Goal: Transaction & Acquisition: Book appointment/travel/reservation

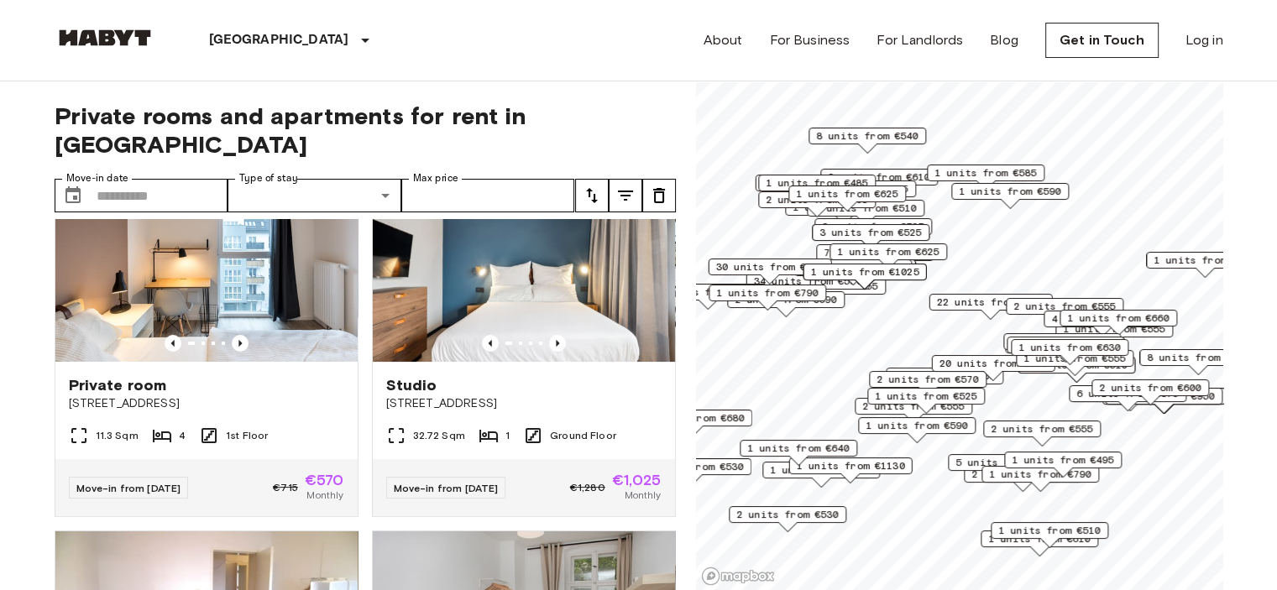
scroll to position [64, 0]
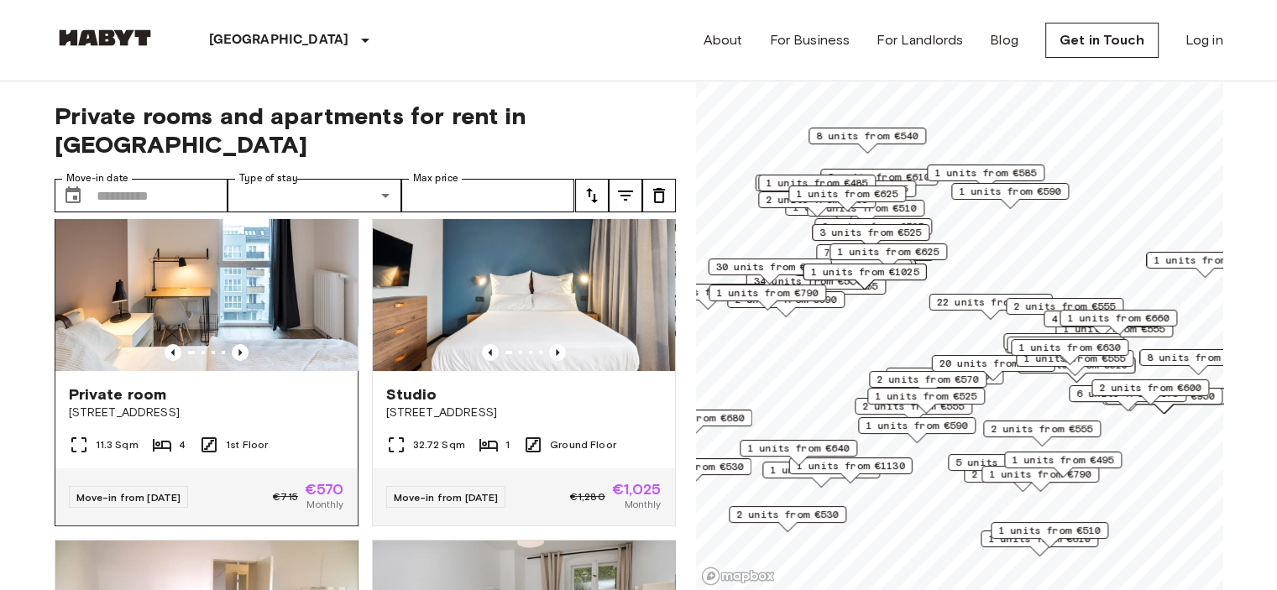
click at [268, 289] on img at bounding box center [206, 270] width 302 height 201
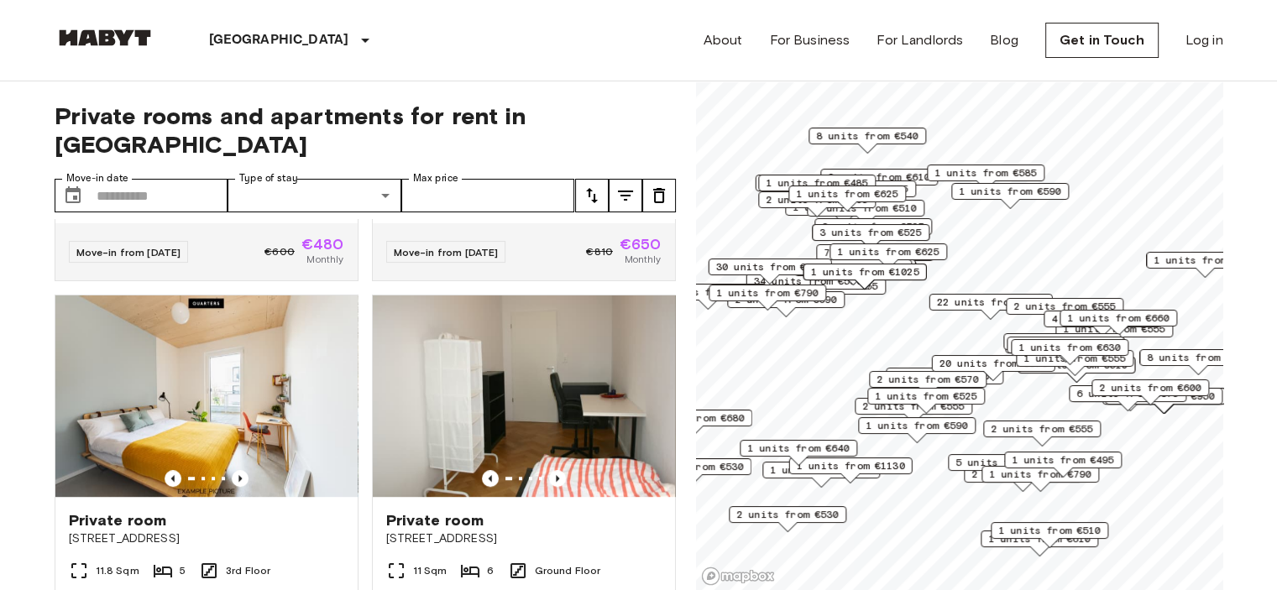
scroll to position [0, 0]
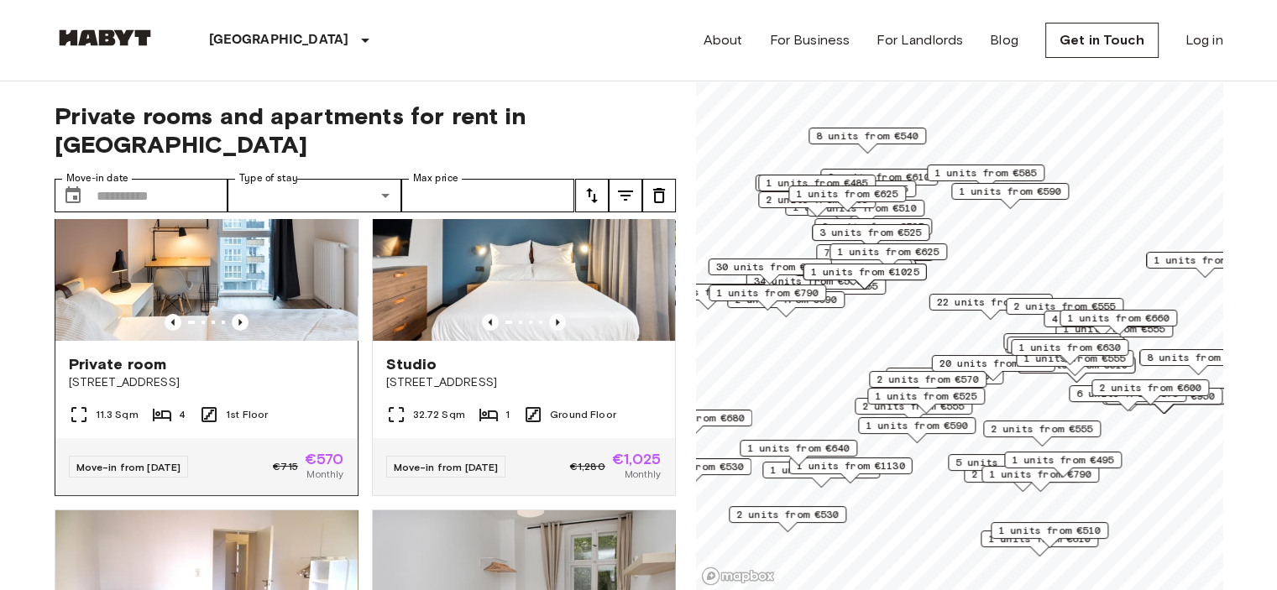
scroll to position [90, 0]
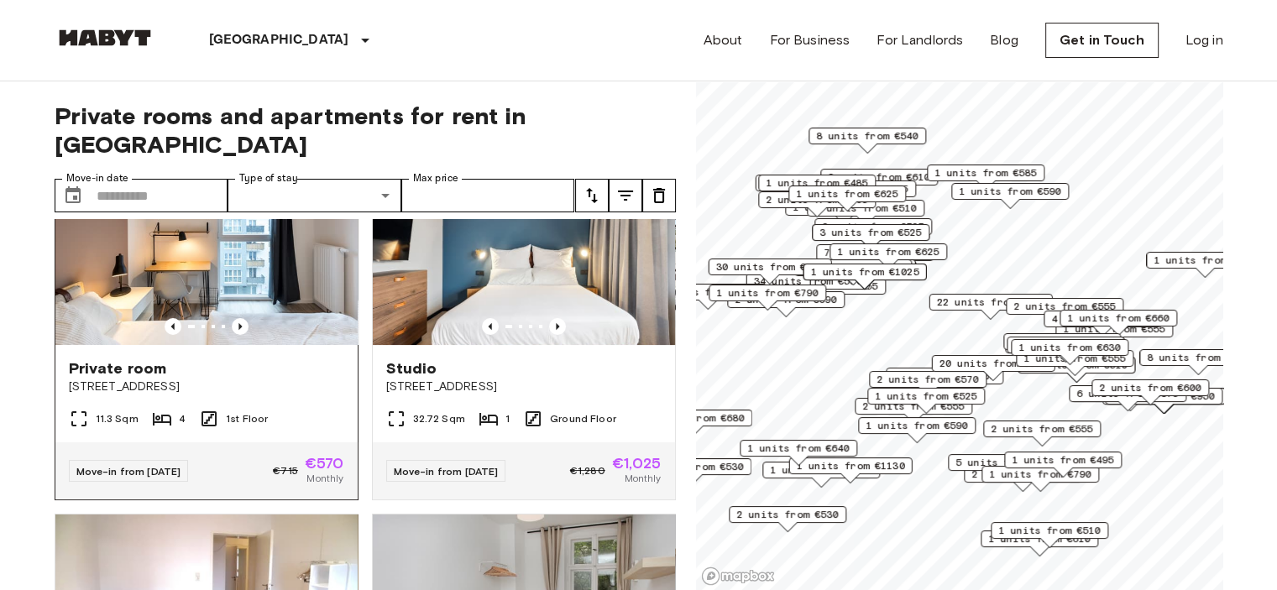
click at [243, 253] on img at bounding box center [206, 244] width 302 height 201
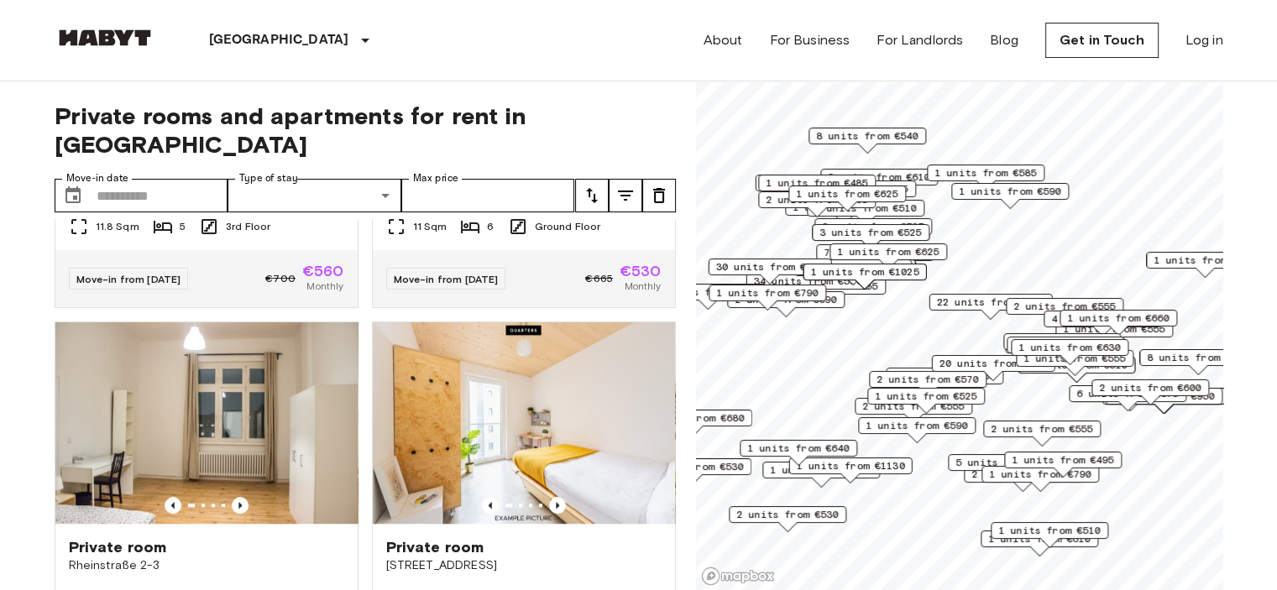
scroll to position [1214, 0]
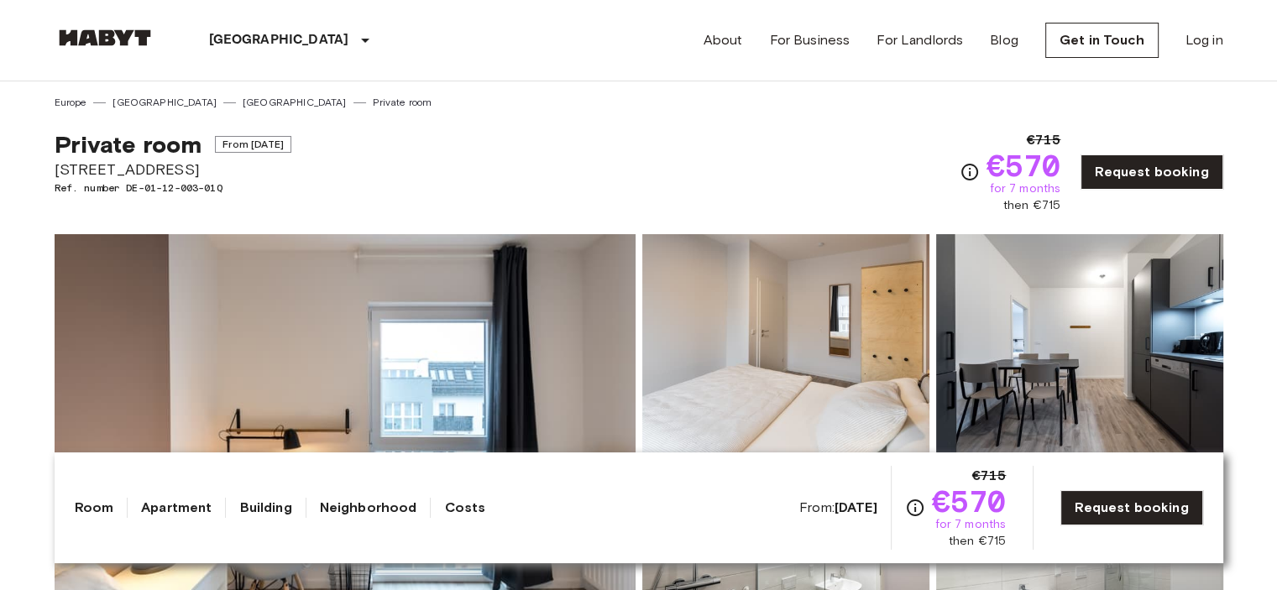
click at [762, 290] on img at bounding box center [785, 344] width 287 height 220
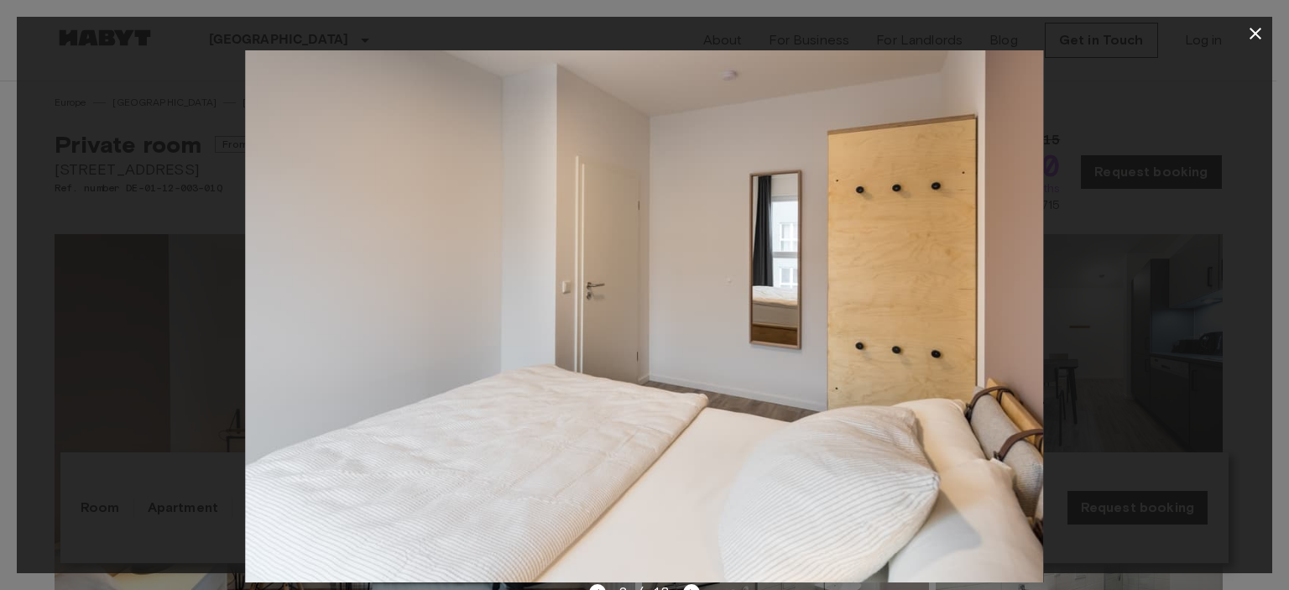
click at [1256, 39] on icon "button" at bounding box center [1256, 34] width 20 height 20
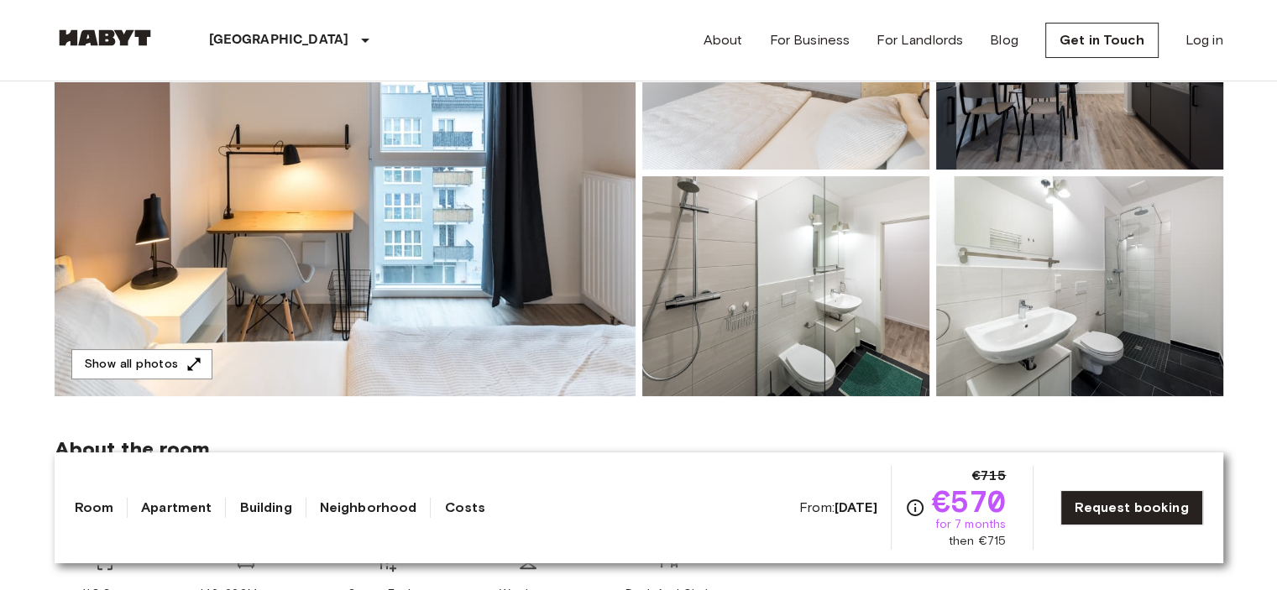
scroll to position [285, 0]
click at [153, 372] on button "Show all photos" at bounding box center [141, 363] width 141 height 31
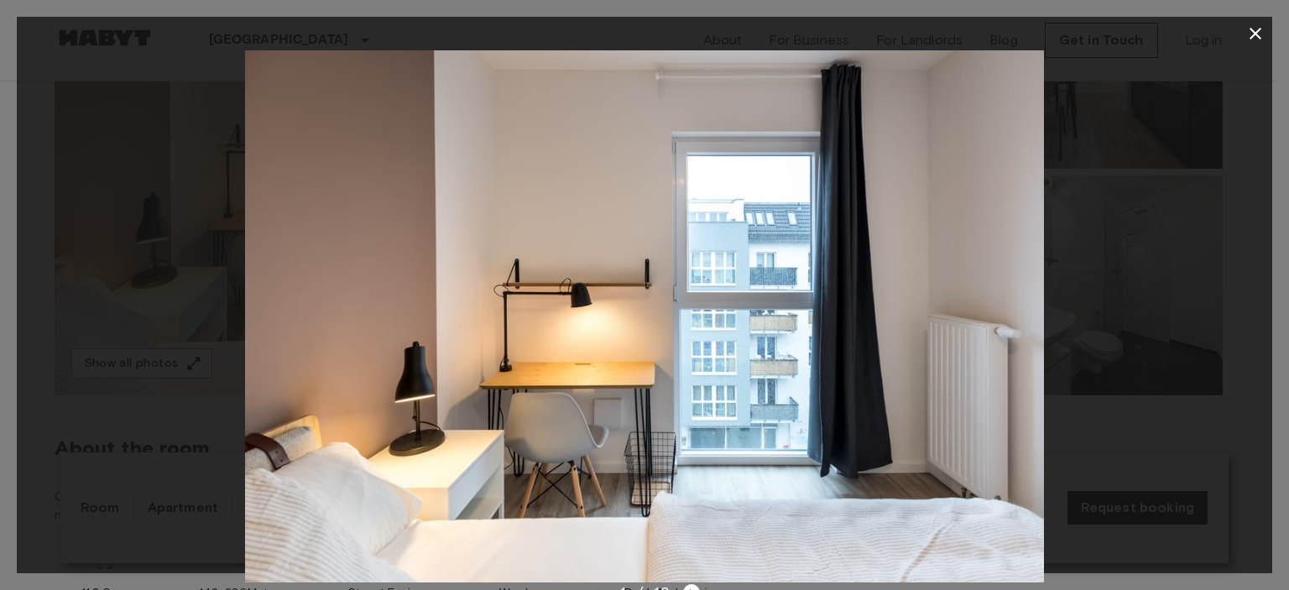
click at [1256, 36] on icon "button" at bounding box center [1256, 34] width 20 height 20
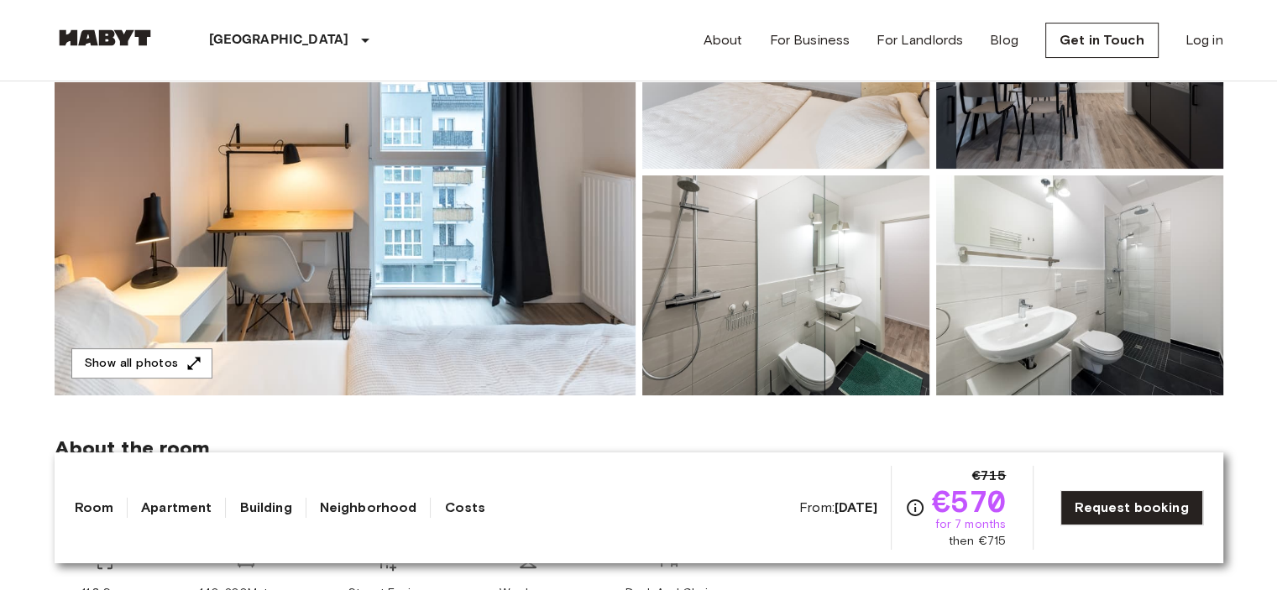
scroll to position [101, 0]
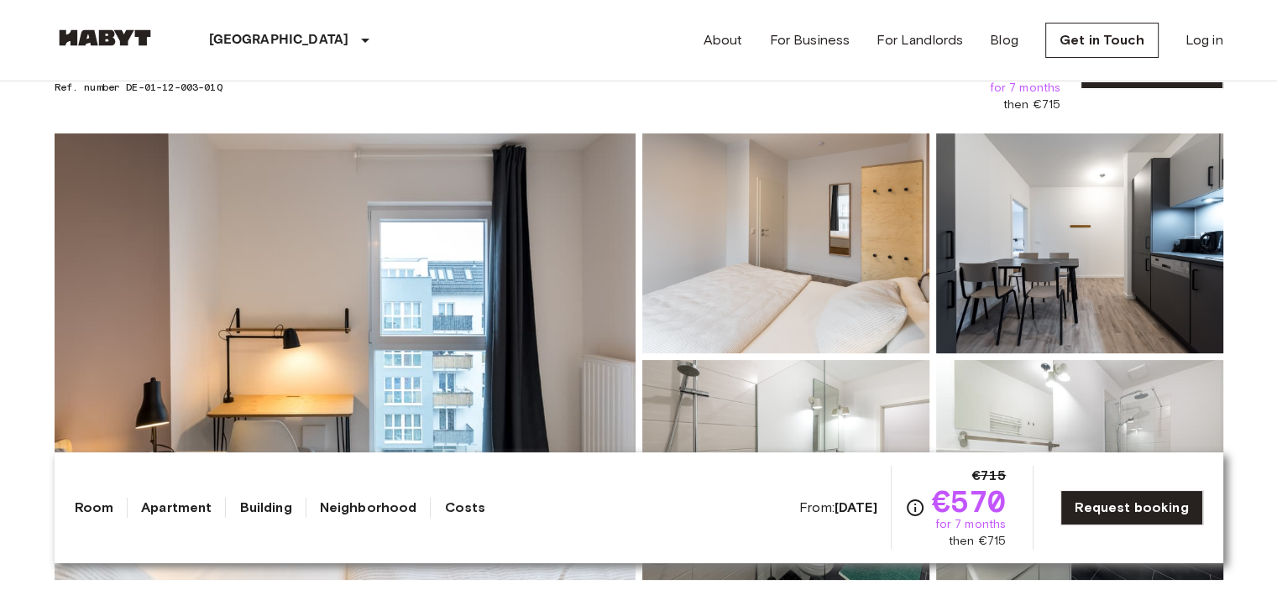
click at [806, 284] on img at bounding box center [785, 243] width 287 height 220
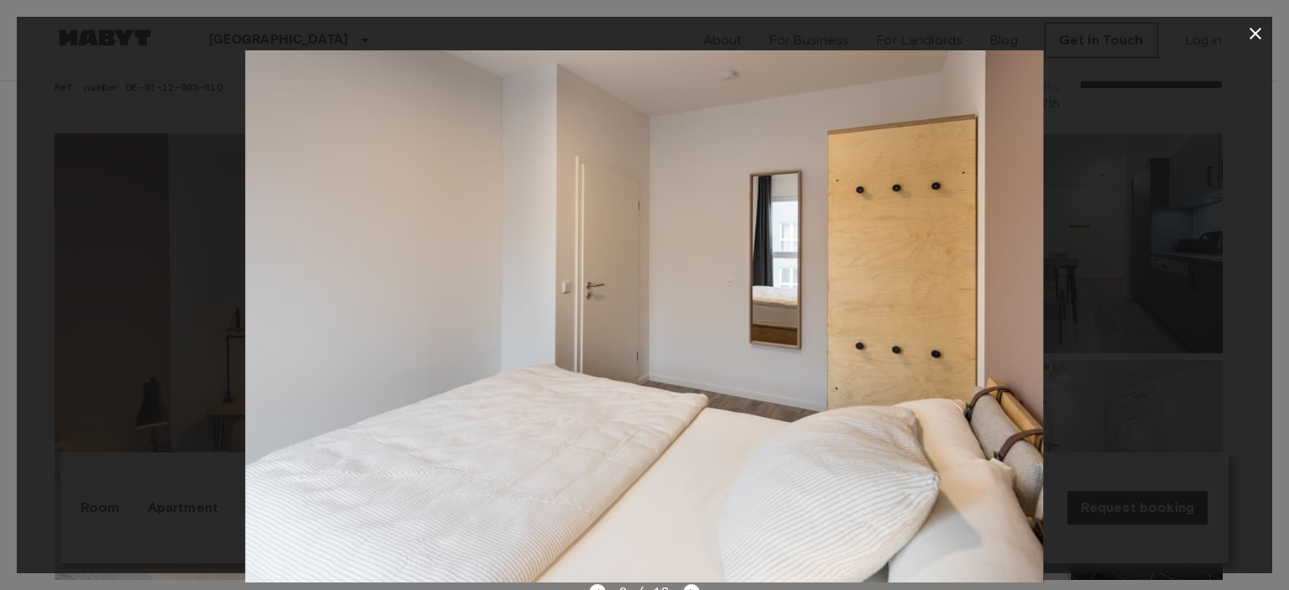
click at [1259, 23] on button "button" at bounding box center [1256, 34] width 34 height 34
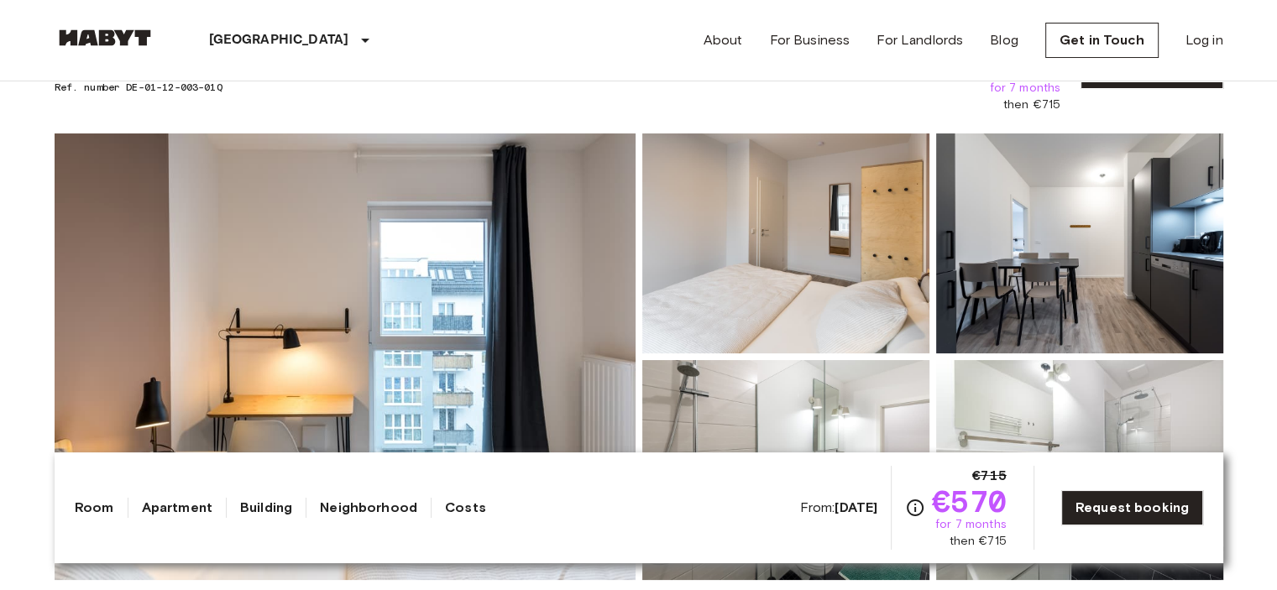
click at [1100, 267] on img at bounding box center [1079, 243] width 287 height 220
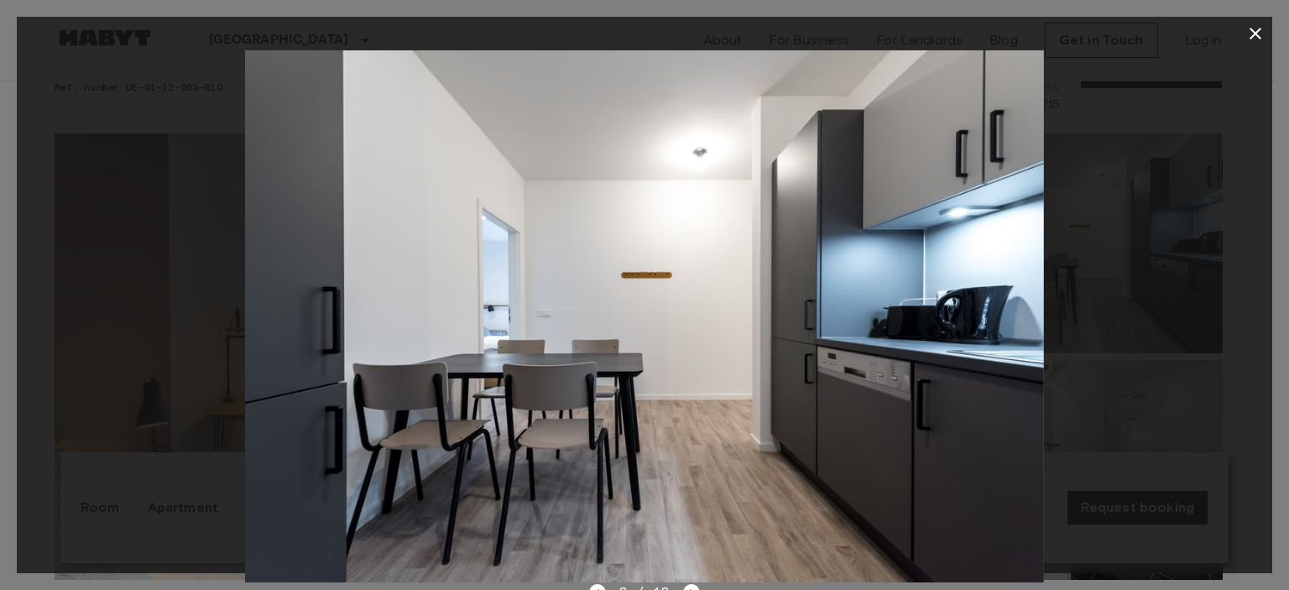
click at [1267, 30] on button "button" at bounding box center [1256, 34] width 34 height 34
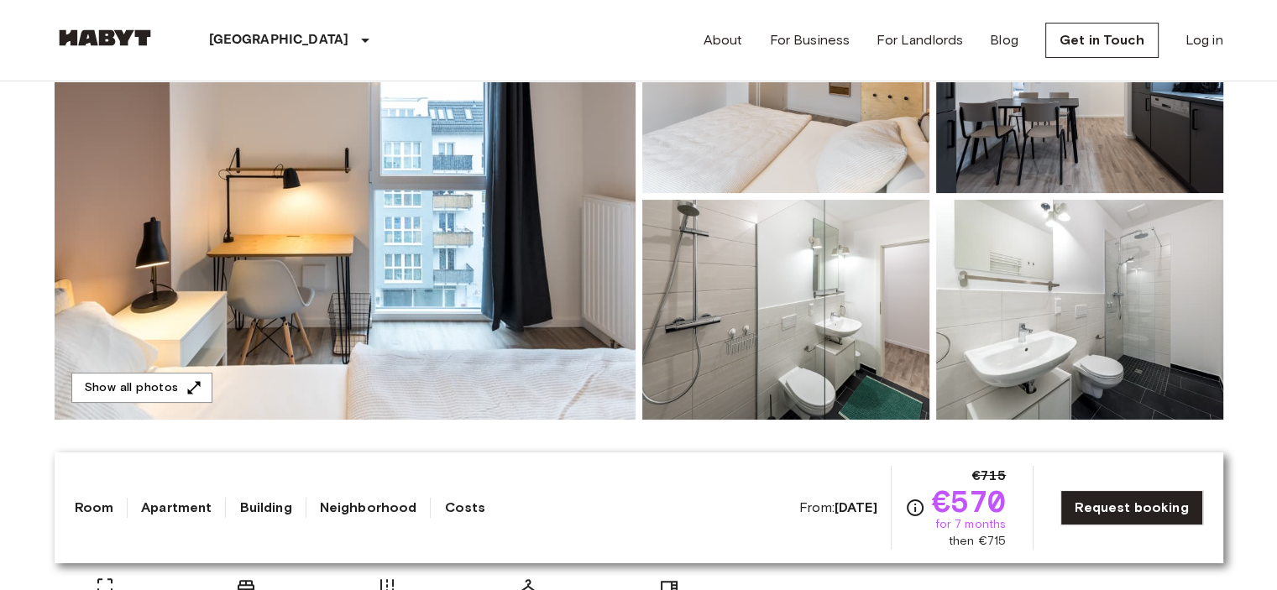
scroll to position [288, 0]
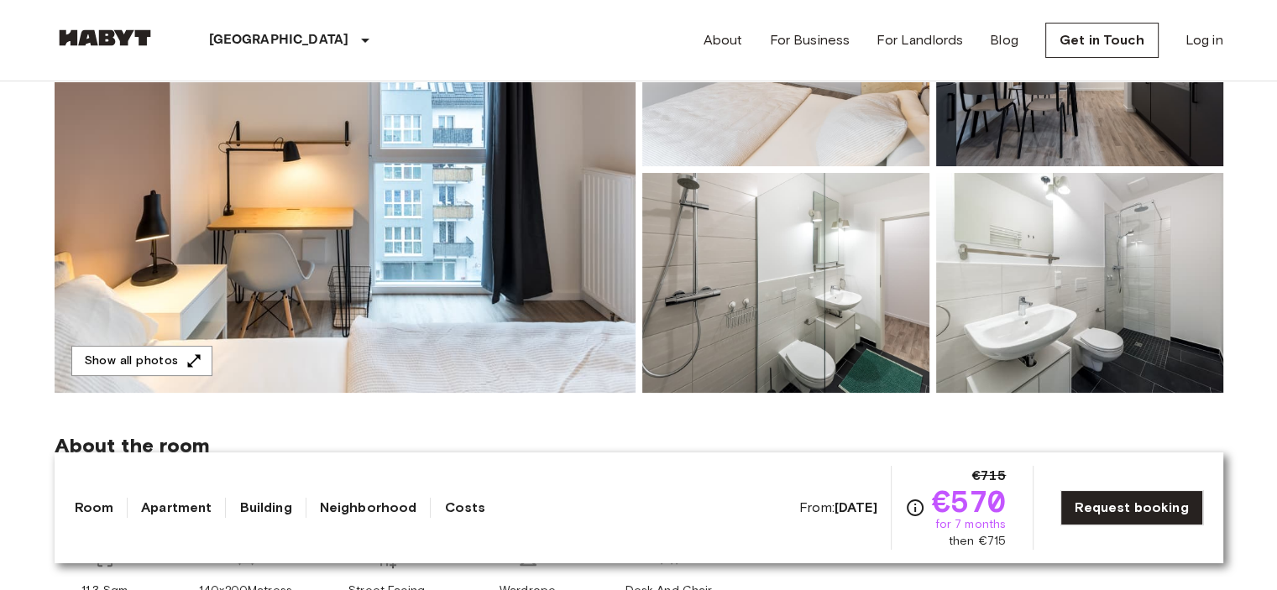
click at [829, 332] on img at bounding box center [785, 283] width 287 height 220
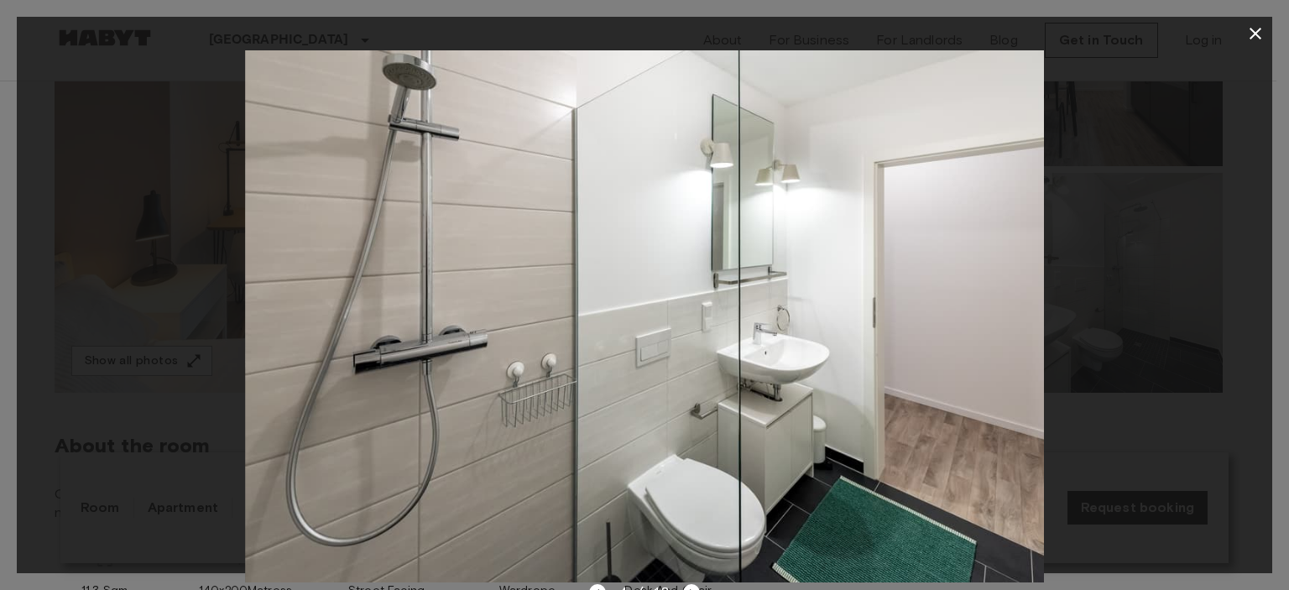
click at [1262, 29] on icon "button" at bounding box center [1256, 34] width 20 height 20
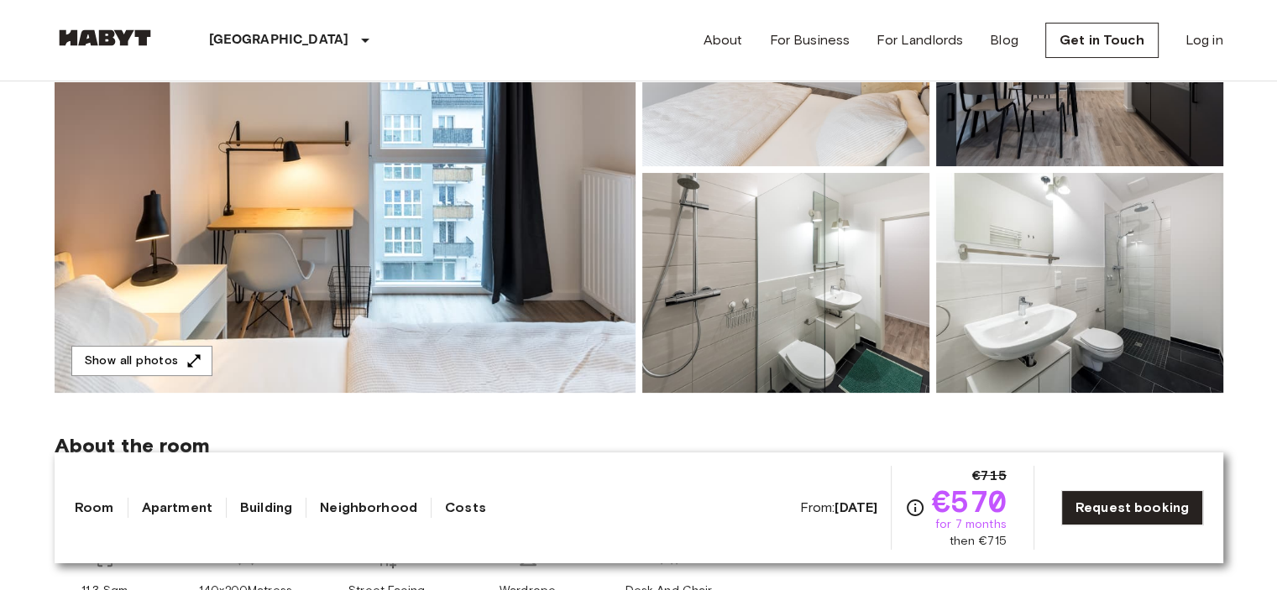
scroll to position [389, 0]
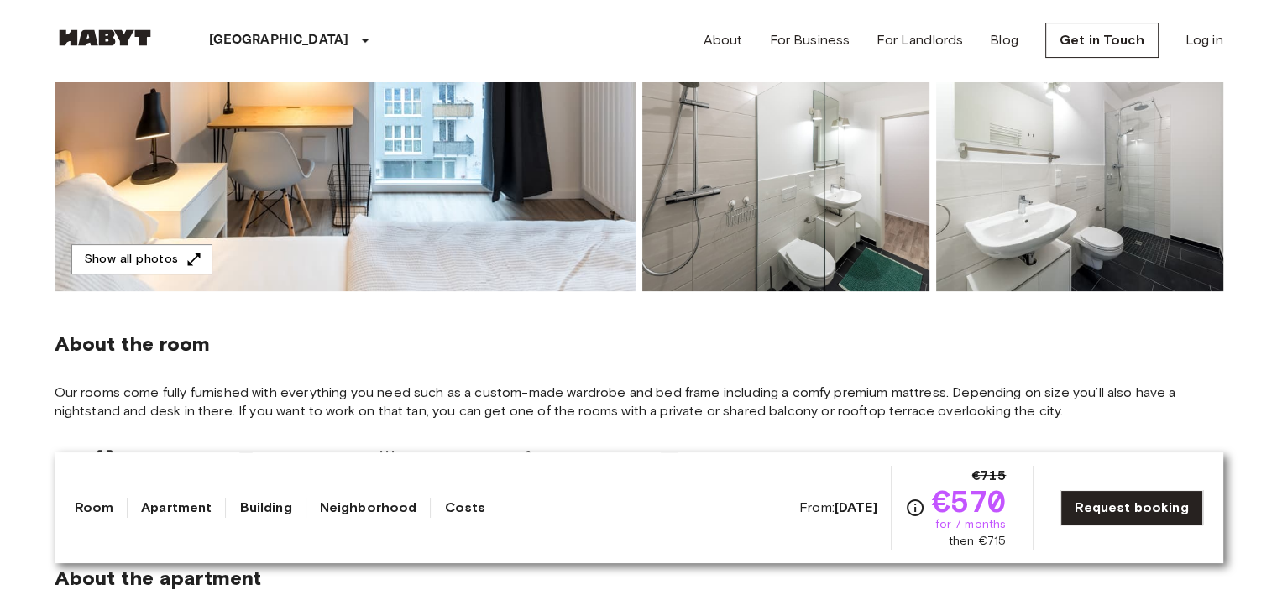
click at [1106, 256] on img at bounding box center [1079, 181] width 287 height 220
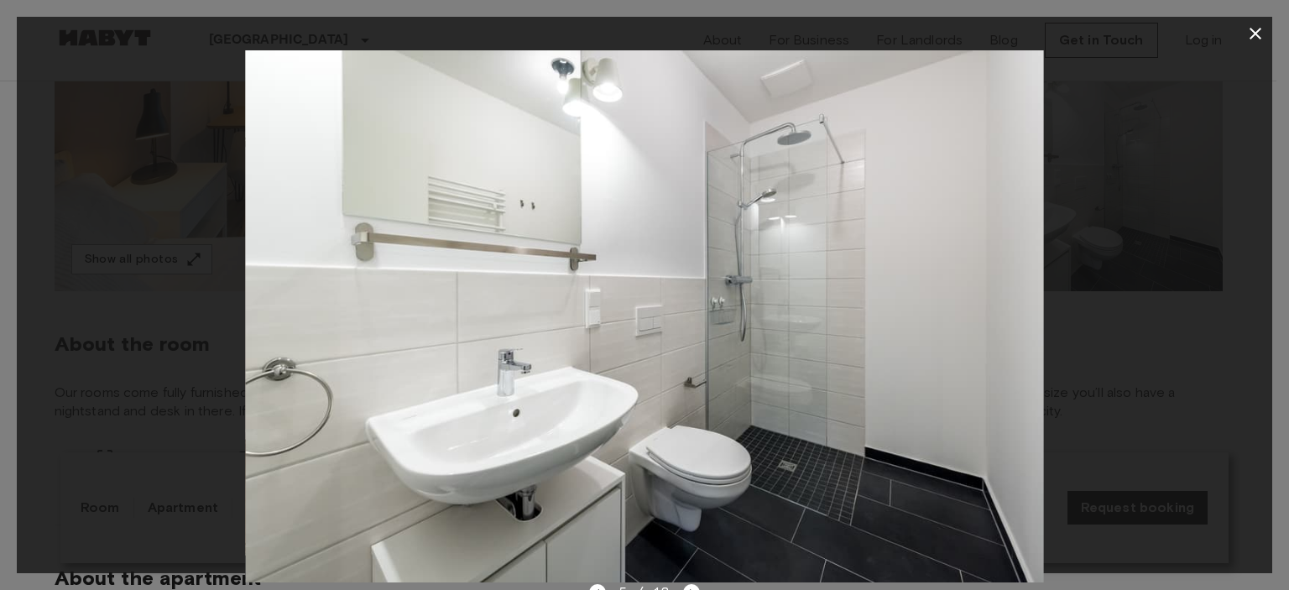
drag, startPoint x: 1253, startPoint y: 33, endPoint x: 984, endPoint y: 219, distance: 327.6
click at [984, 219] on div "5 / 13" at bounding box center [645, 295] width 1256 height 556
click at [1252, 27] on icon "button" at bounding box center [1256, 34] width 20 height 20
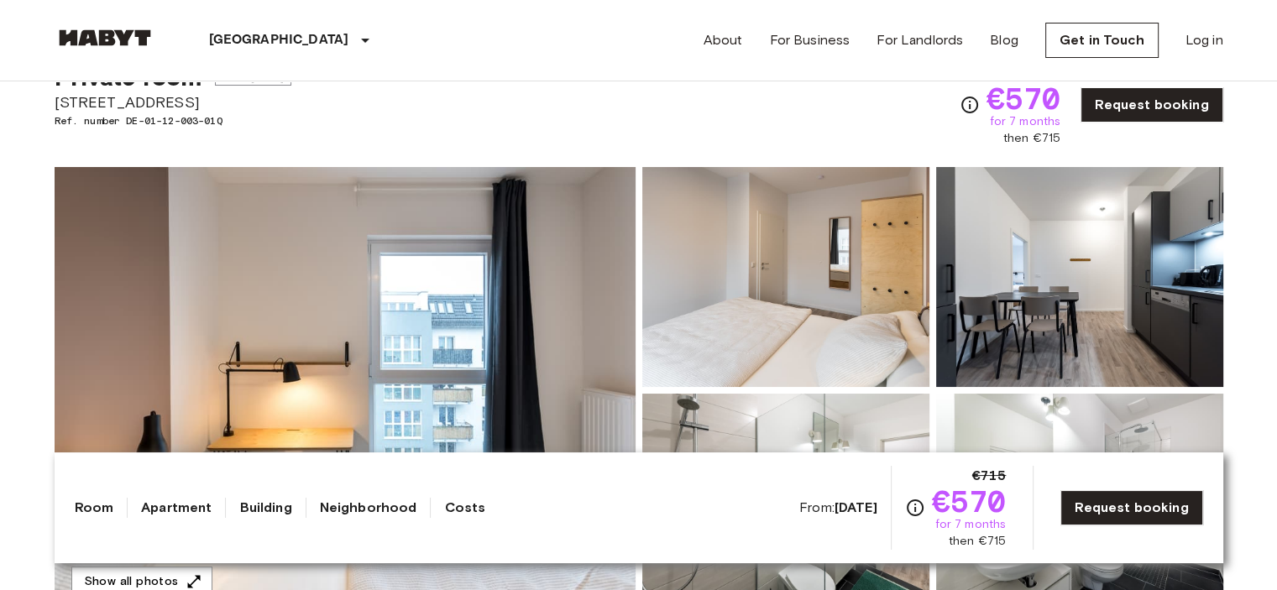
scroll to position [56, 0]
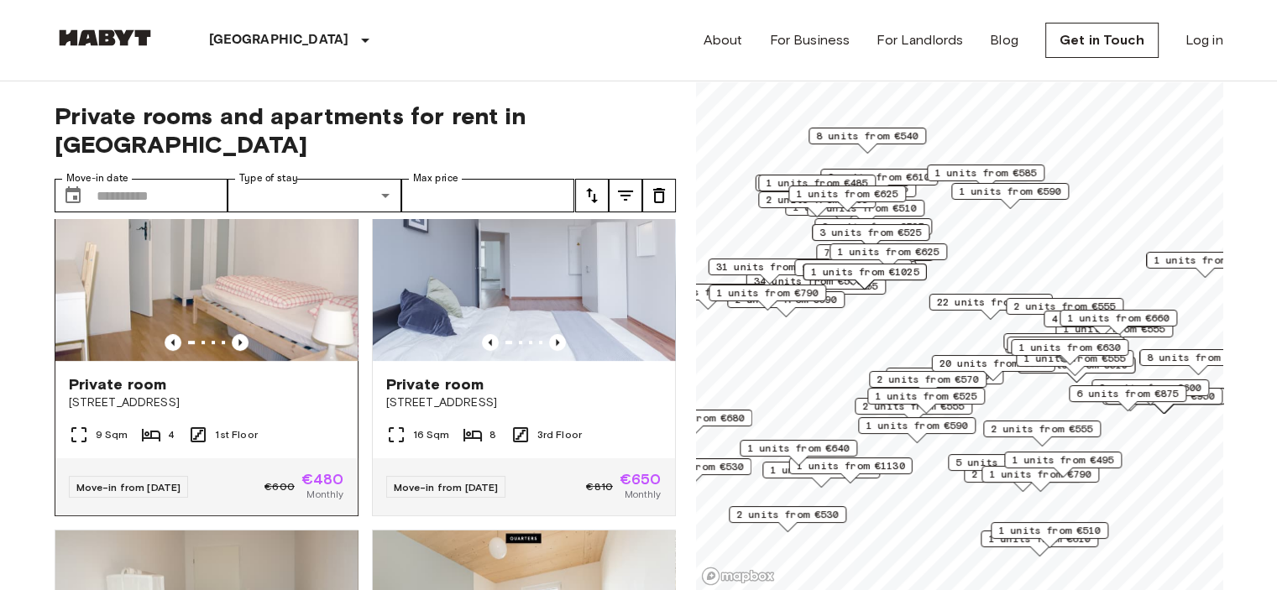
scroll to position [774, 0]
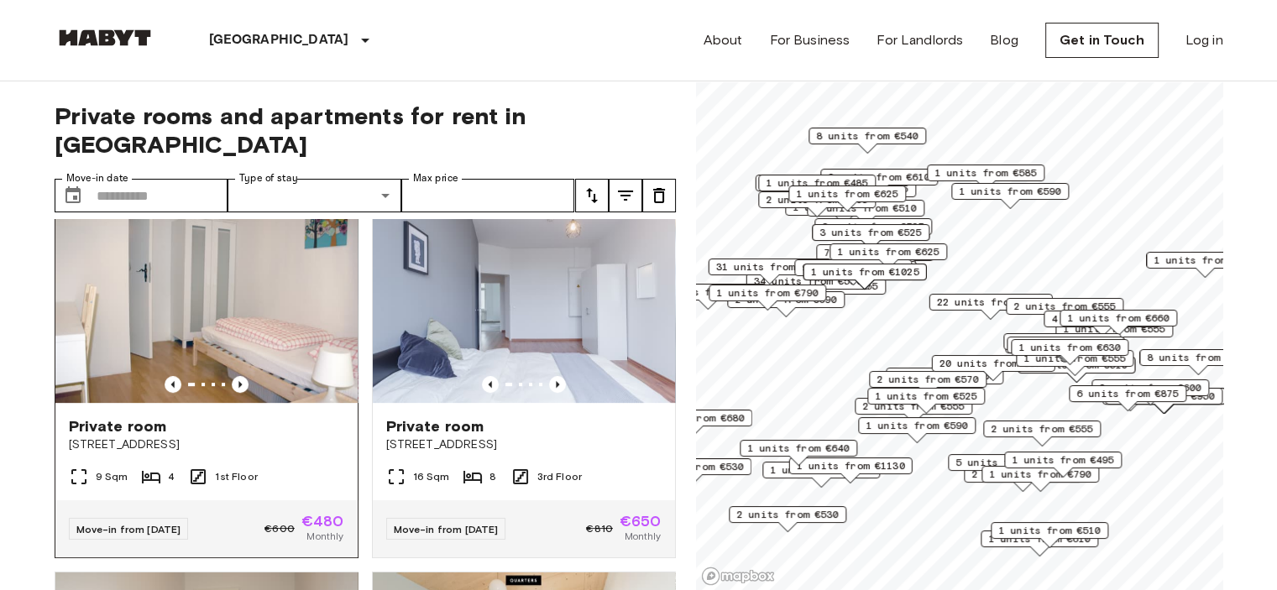
click at [281, 376] on div at bounding box center [206, 384] width 302 height 17
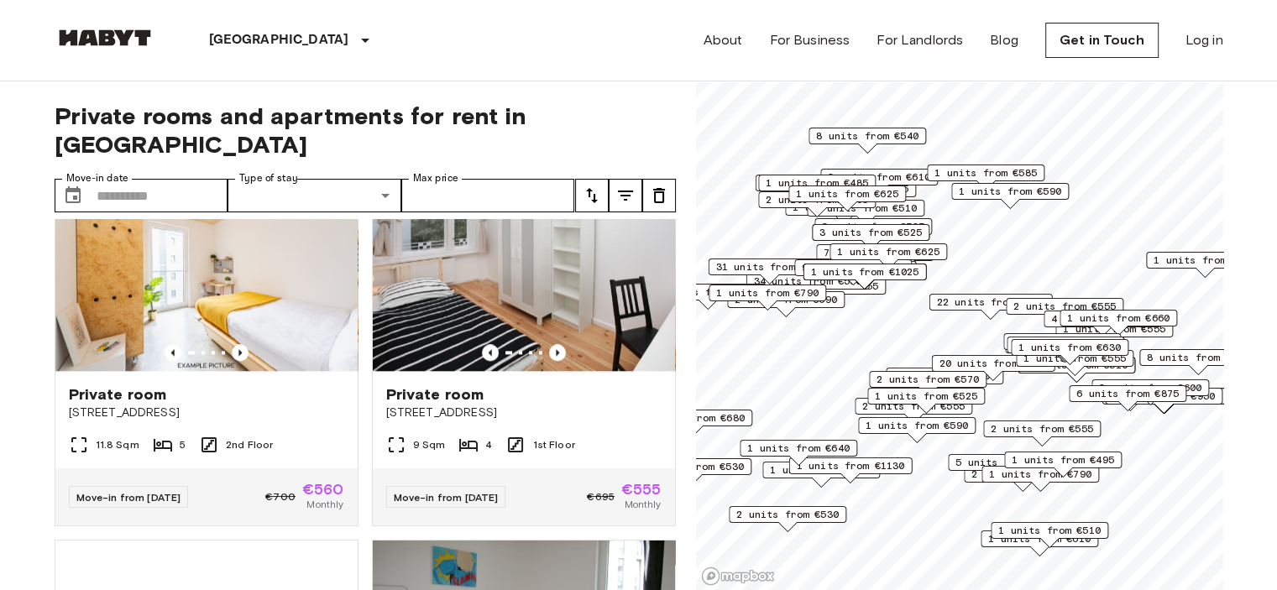
scroll to position [1850, 0]
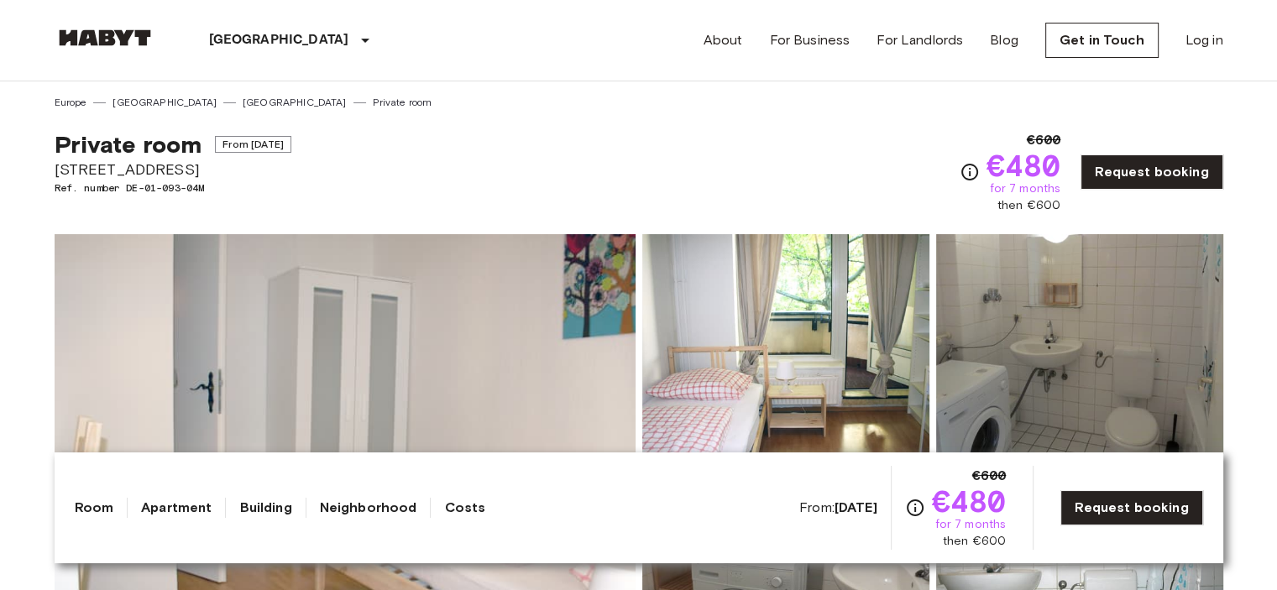
click at [281, 365] on img at bounding box center [345, 457] width 581 height 447
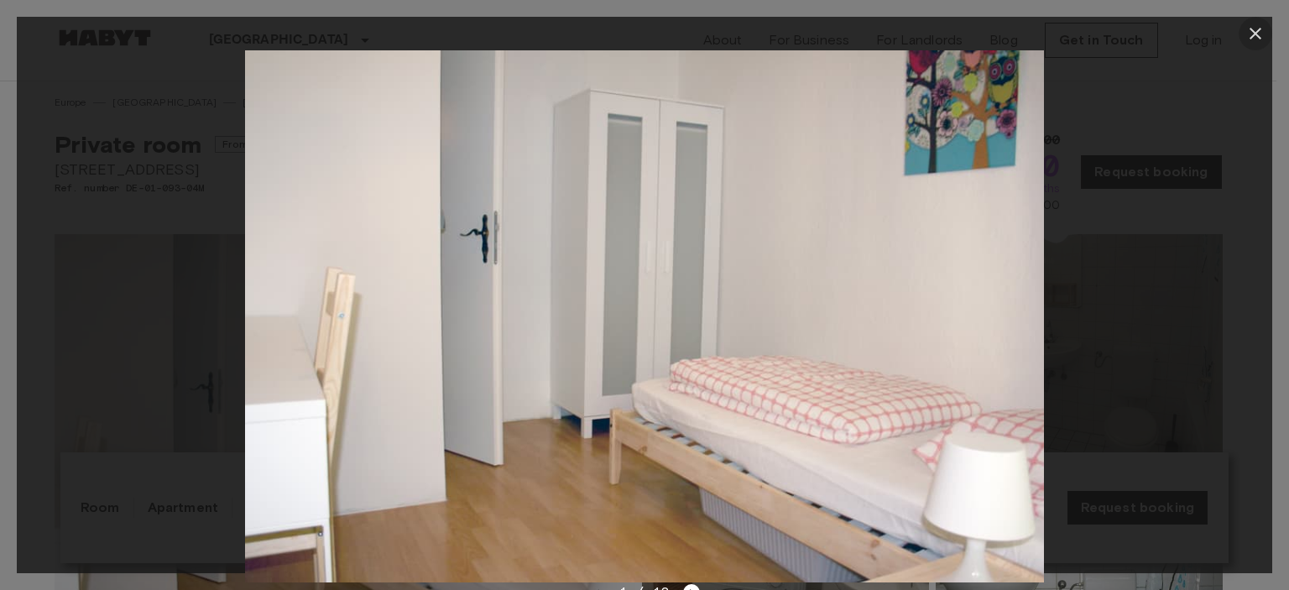
click at [1257, 29] on icon "button" at bounding box center [1256, 34] width 20 height 20
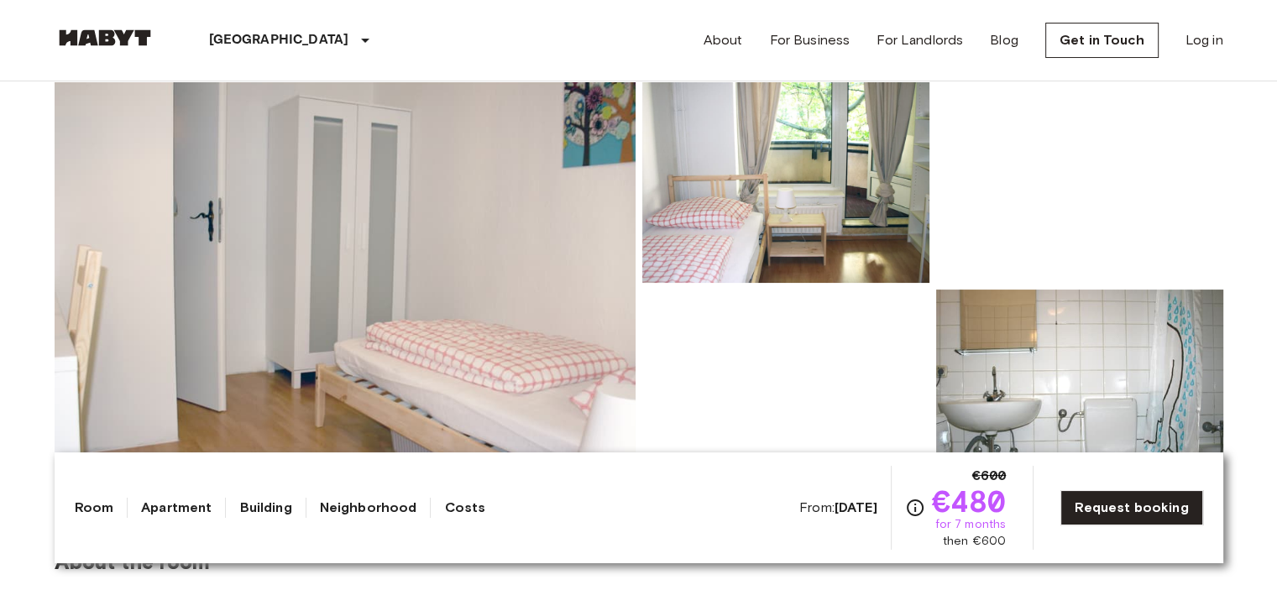
scroll to position [175, 0]
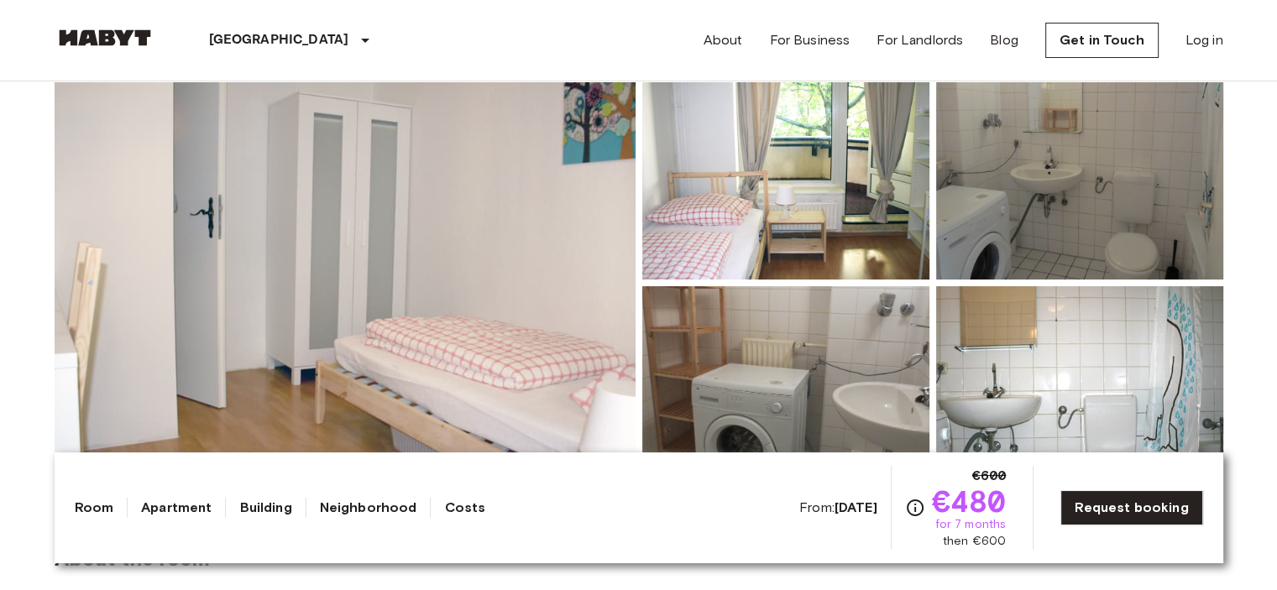
click at [790, 211] on img at bounding box center [785, 170] width 287 height 220
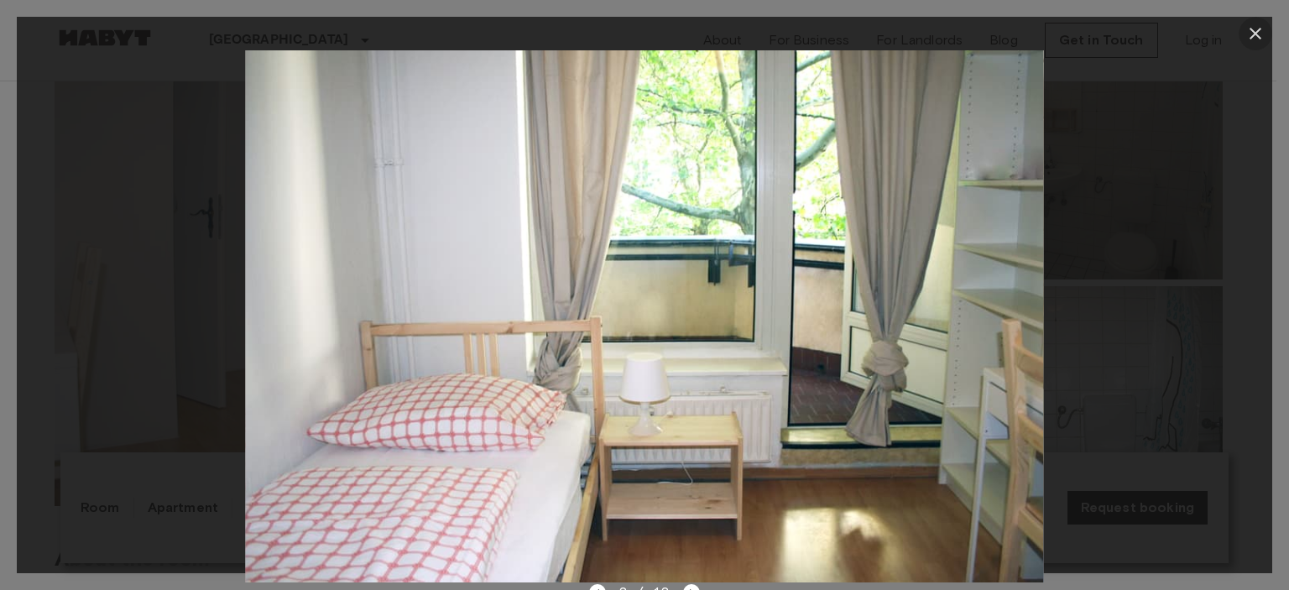
click at [1267, 31] on button "button" at bounding box center [1256, 34] width 34 height 34
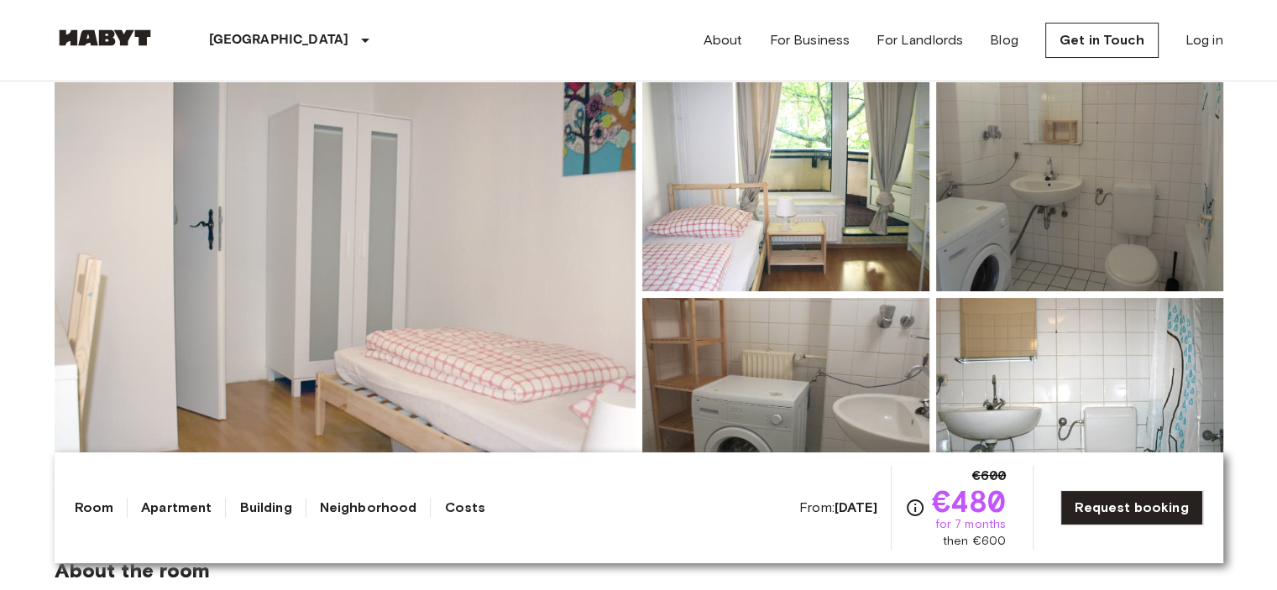
scroll to position [0, 0]
